Goal: Transaction & Acquisition: Purchase product/service

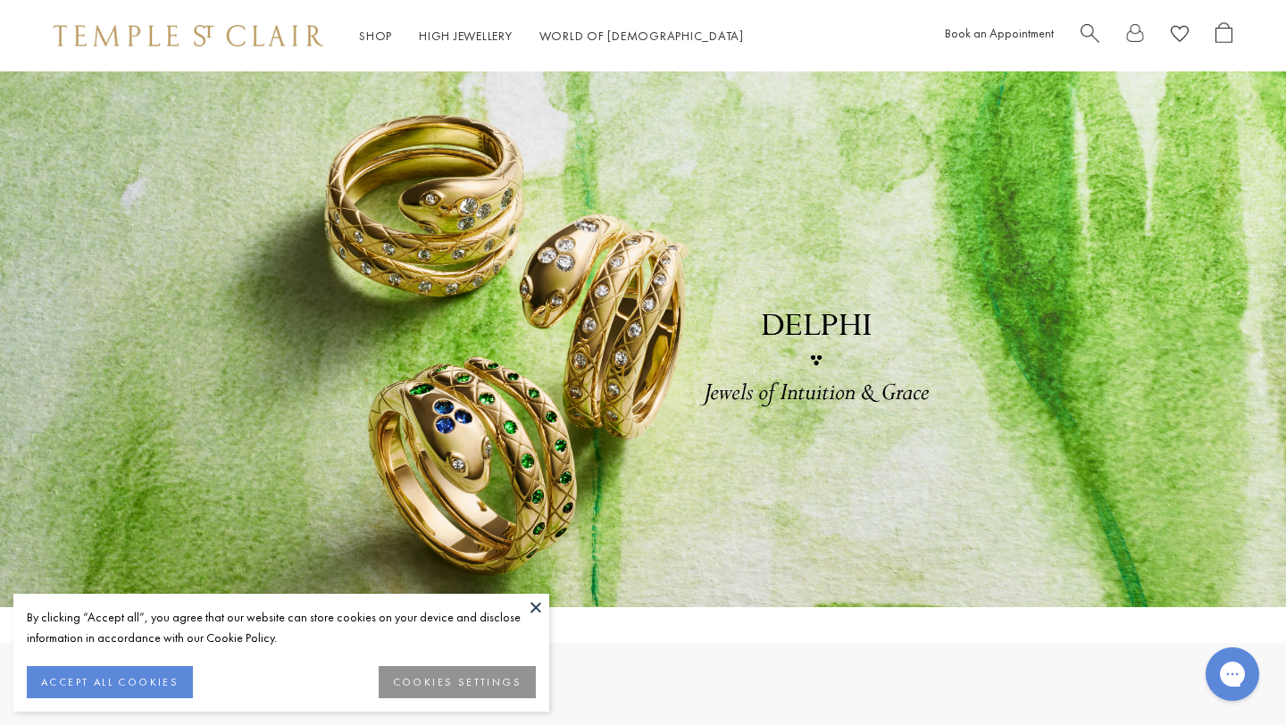
click at [532, 608] on button at bounding box center [536, 607] width 27 height 27
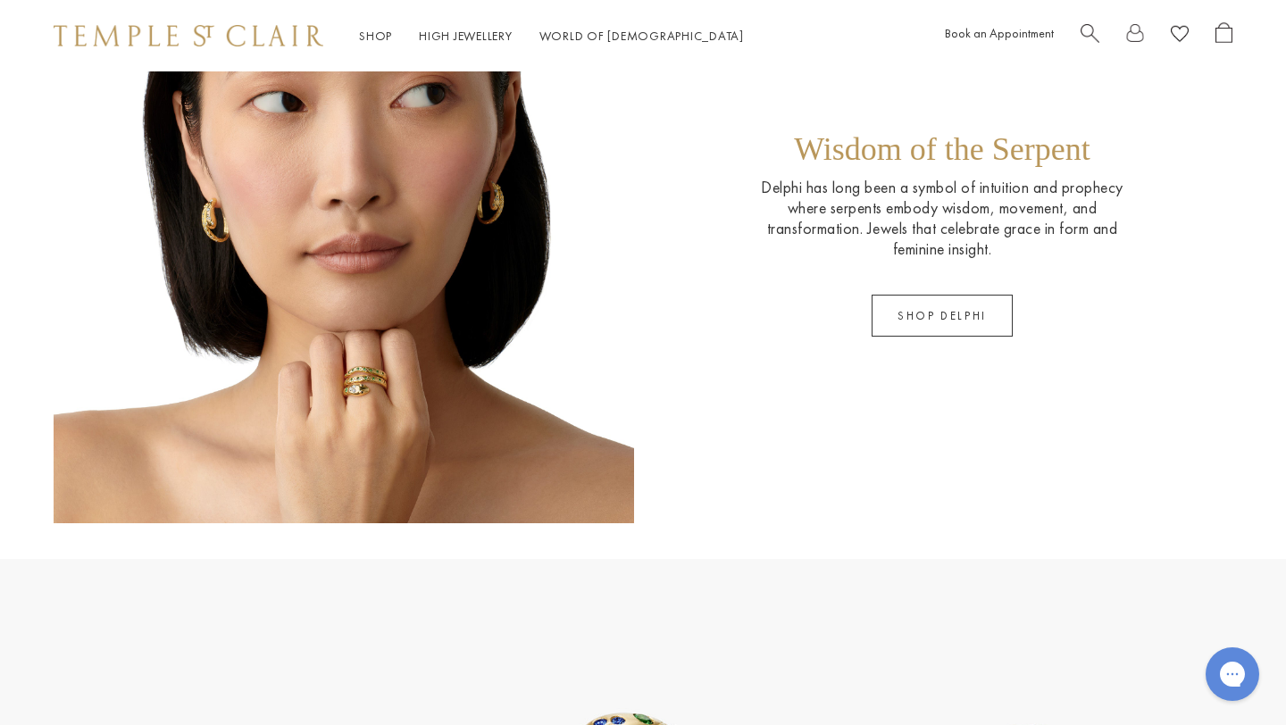
scroll to position [1321, 0]
click at [973, 311] on link "SHOP DELPHI" at bounding box center [942, 315] width 141 height 42
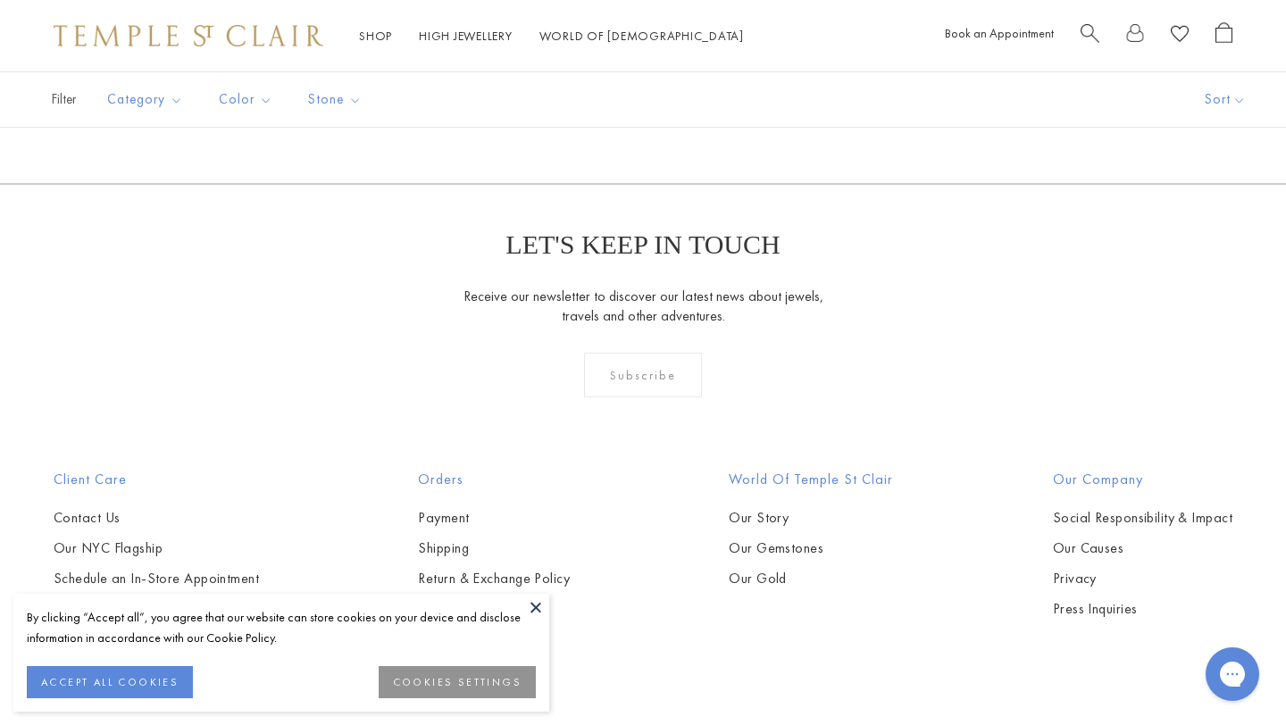
scroll to position [561, 0]
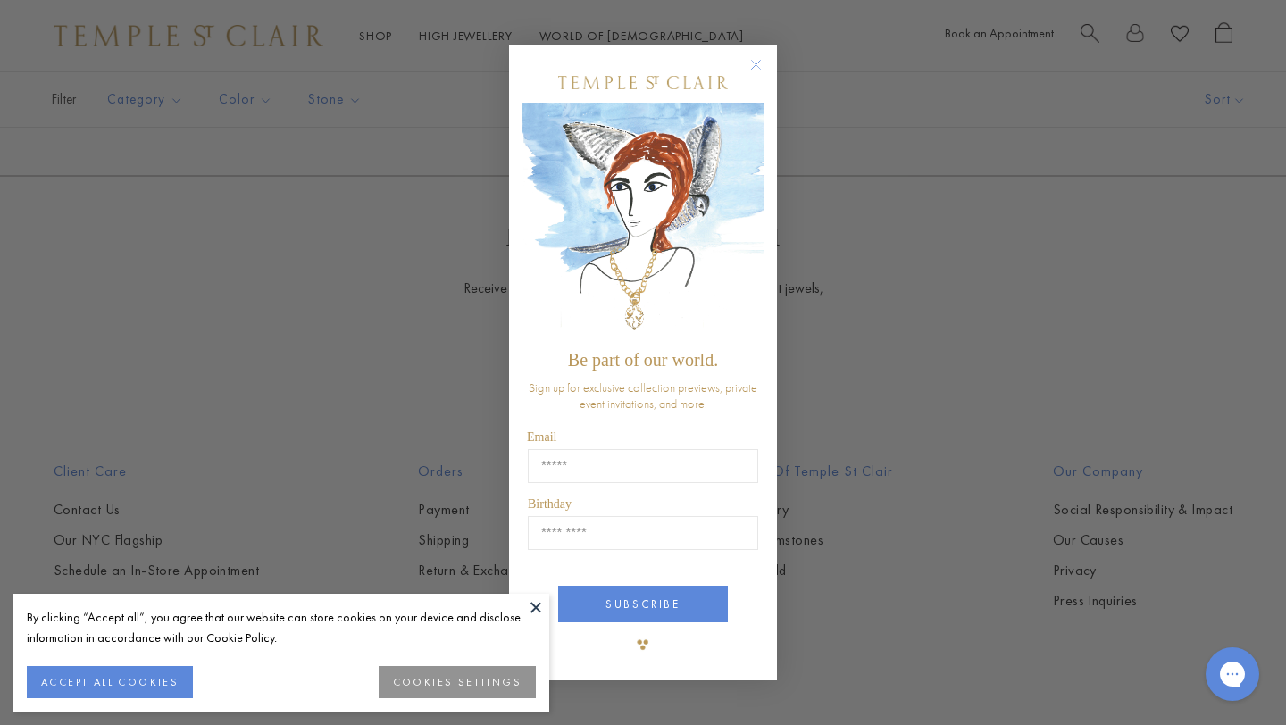
click at [758, 65] on circle "Close dialog" at bounding box center [756, 64] width 21 height 21
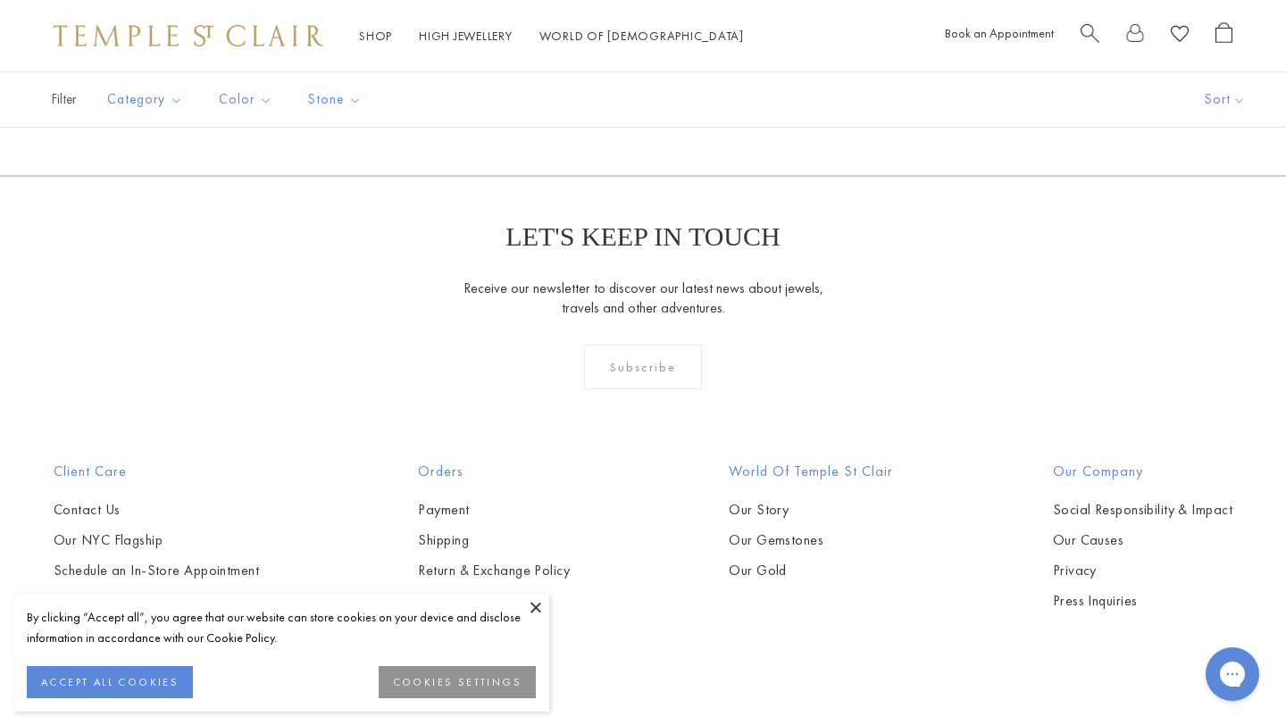
click at [448, 681] on button "COOKIES SETTINGS" at bounding box center [457, 682] width 157 height 32
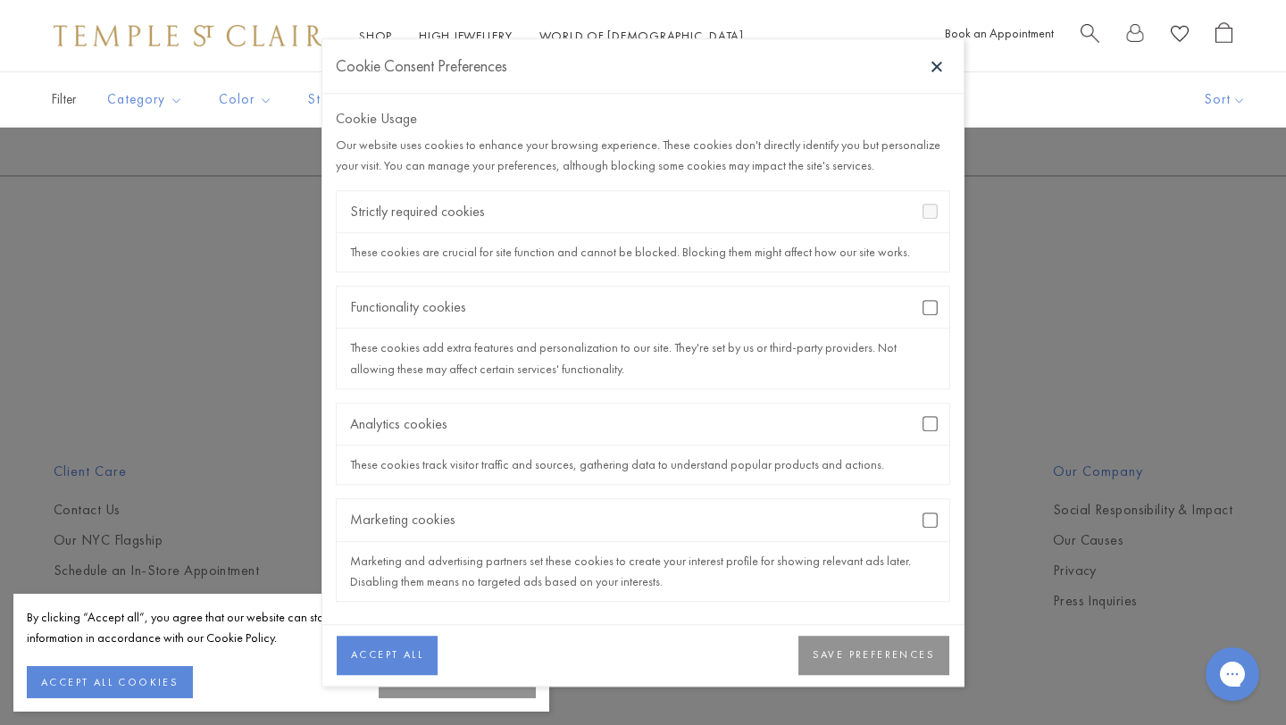
click at [892, 656] on button "SAVE PREFERENCES" at bounding box center [874, 655] width 151 height 39
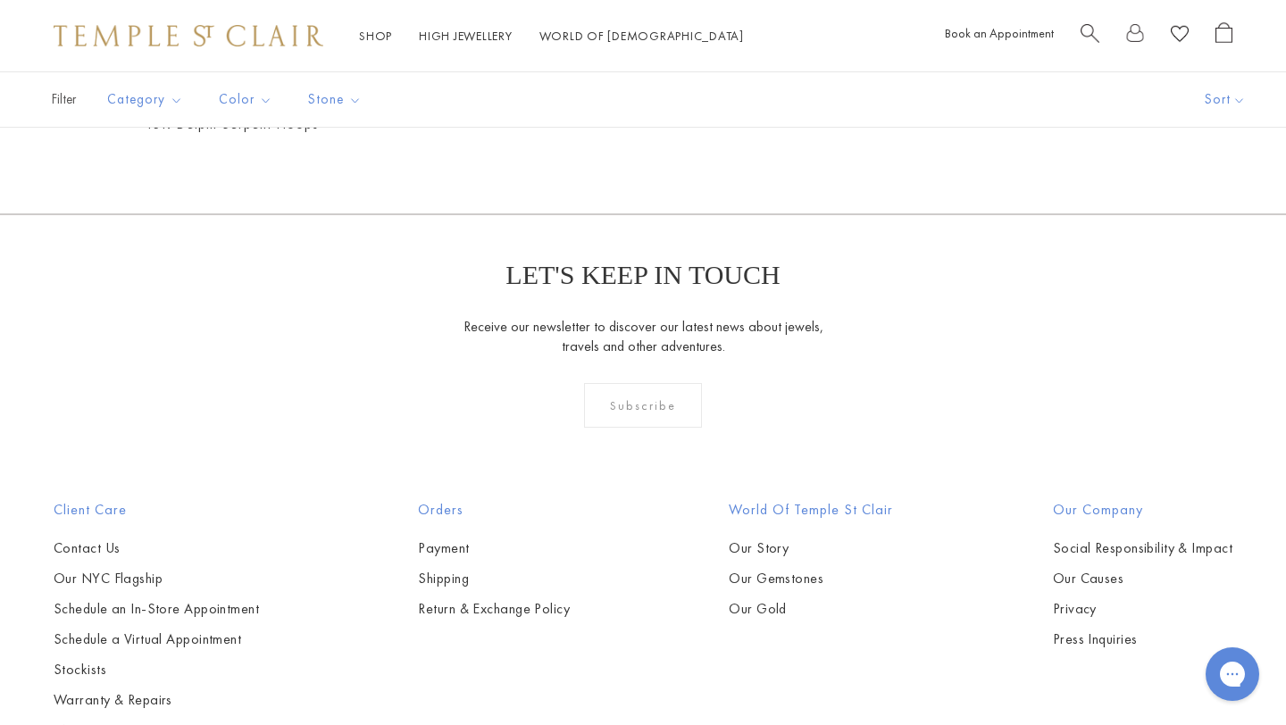
scroll to position [416, 0]
